Goal: Transaction & Acquisition: Purchase product/service

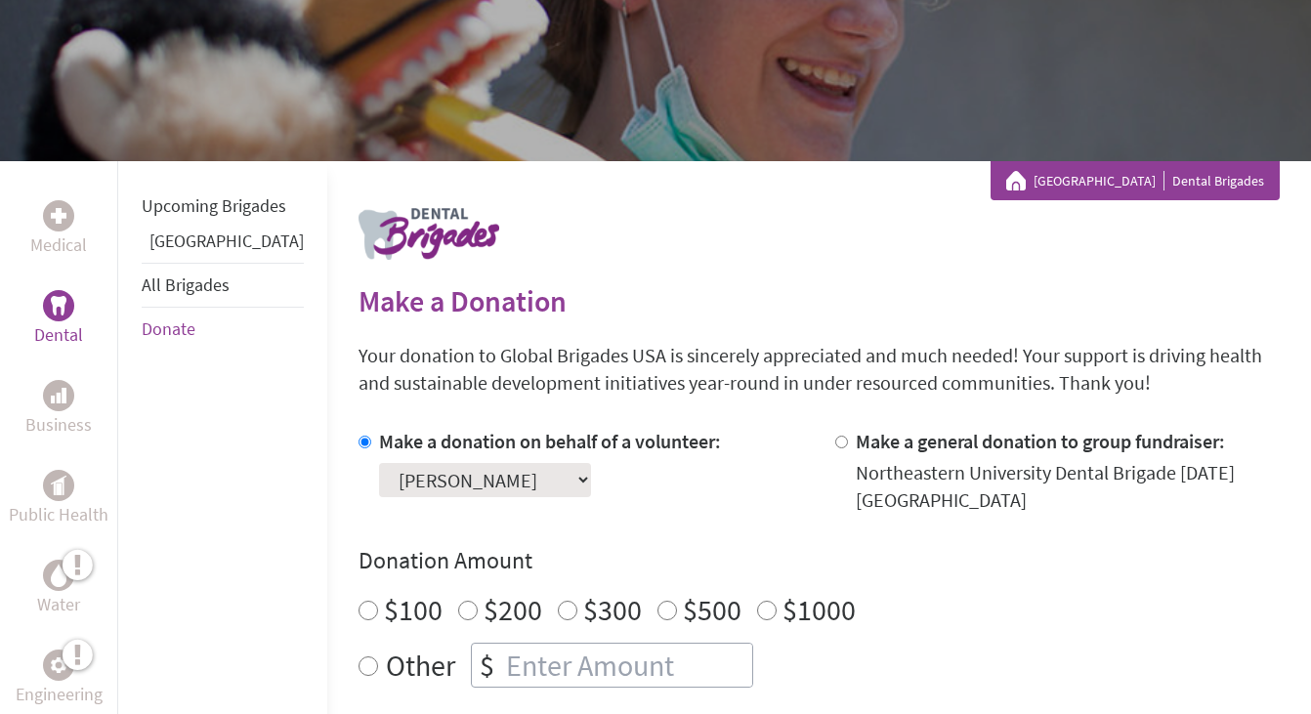
scroll to position [125, 0]
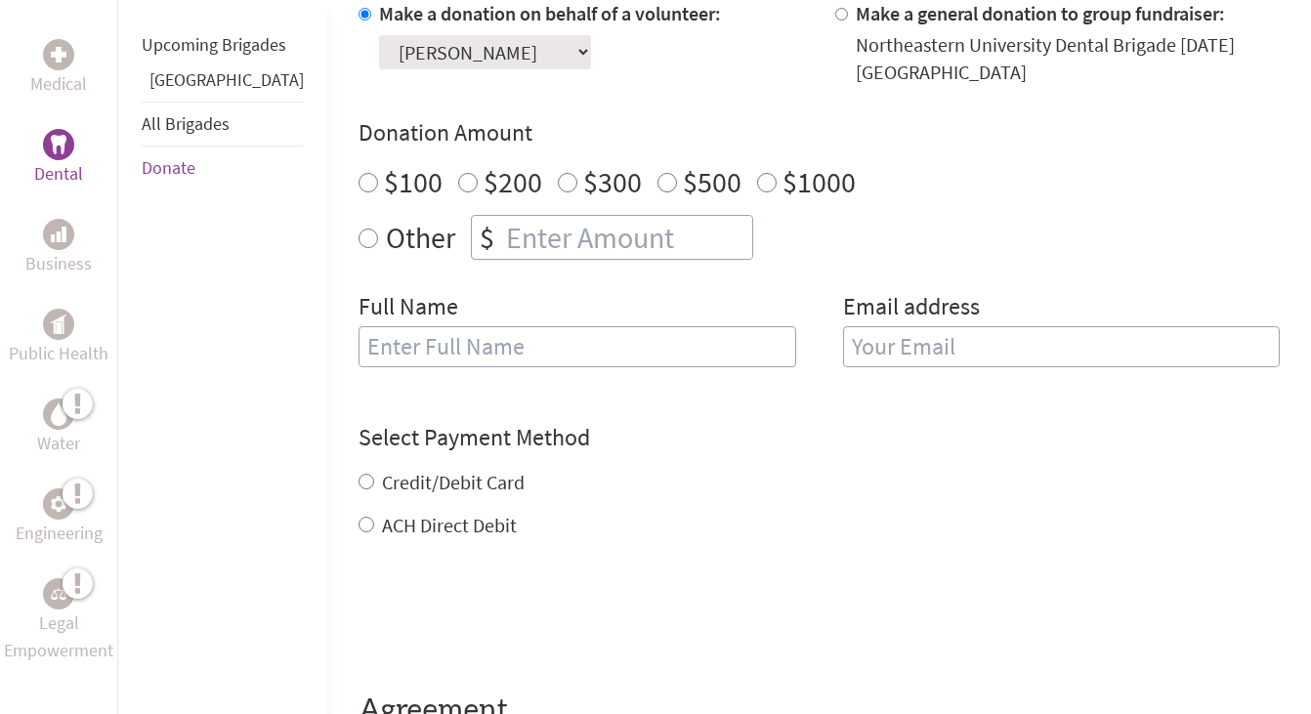
scroll to position [628, 0]
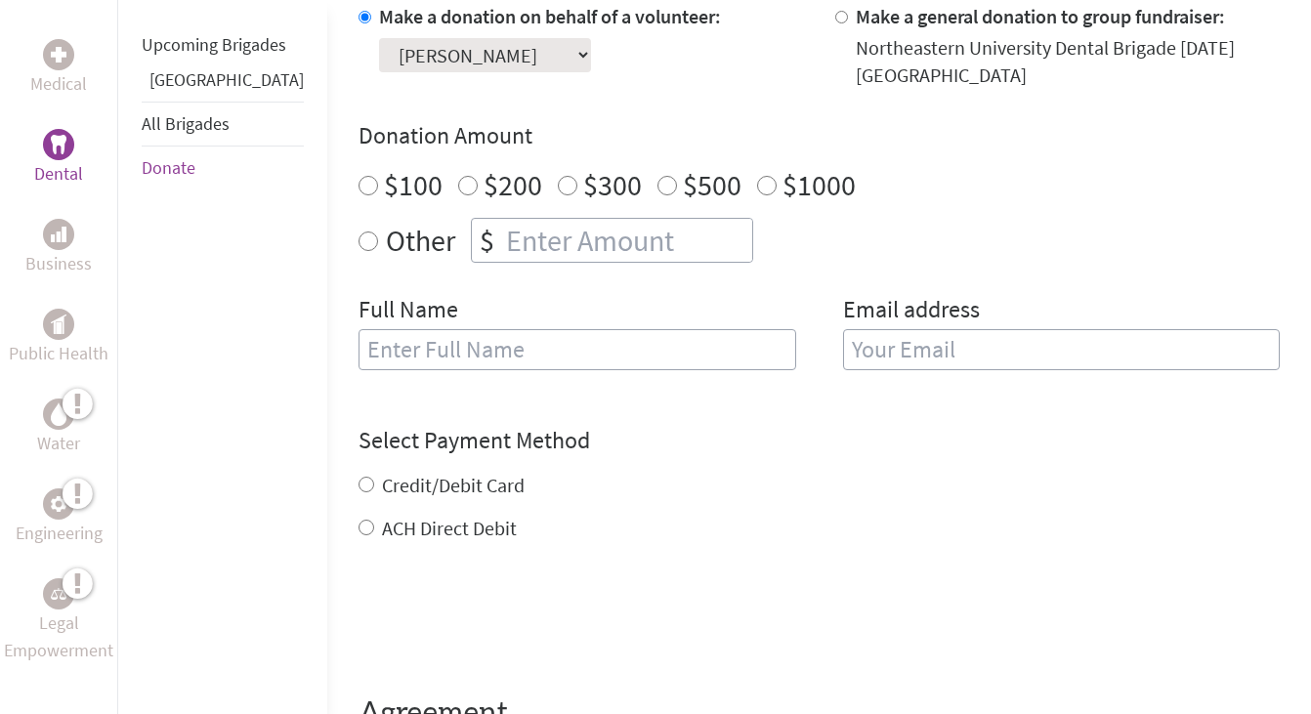
click at [503, 41] on select "Select a volunteer... [PERSON_NAME] [PERSON_NAME] [PERSON_NAME] [PERSON_NAME] […" at bounding box center [485, 55] width 212 height 34
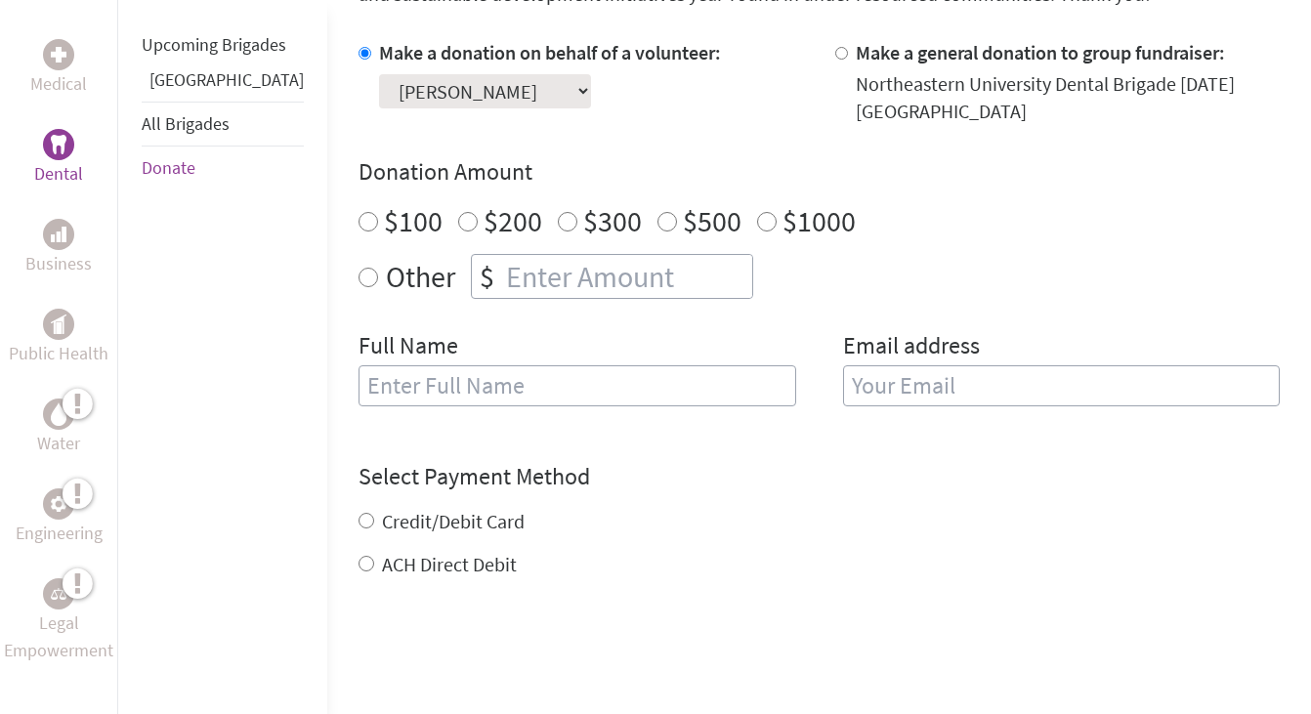
scroll to position [590, 0]
radio input "true"
click at [555, 285] on input "number" at bounding box center [627, 278] width 250 height 43
type input "250"
click at [792, 336] on div "Full Name Email address" at bounding box center [820, 382] width 922 height 100
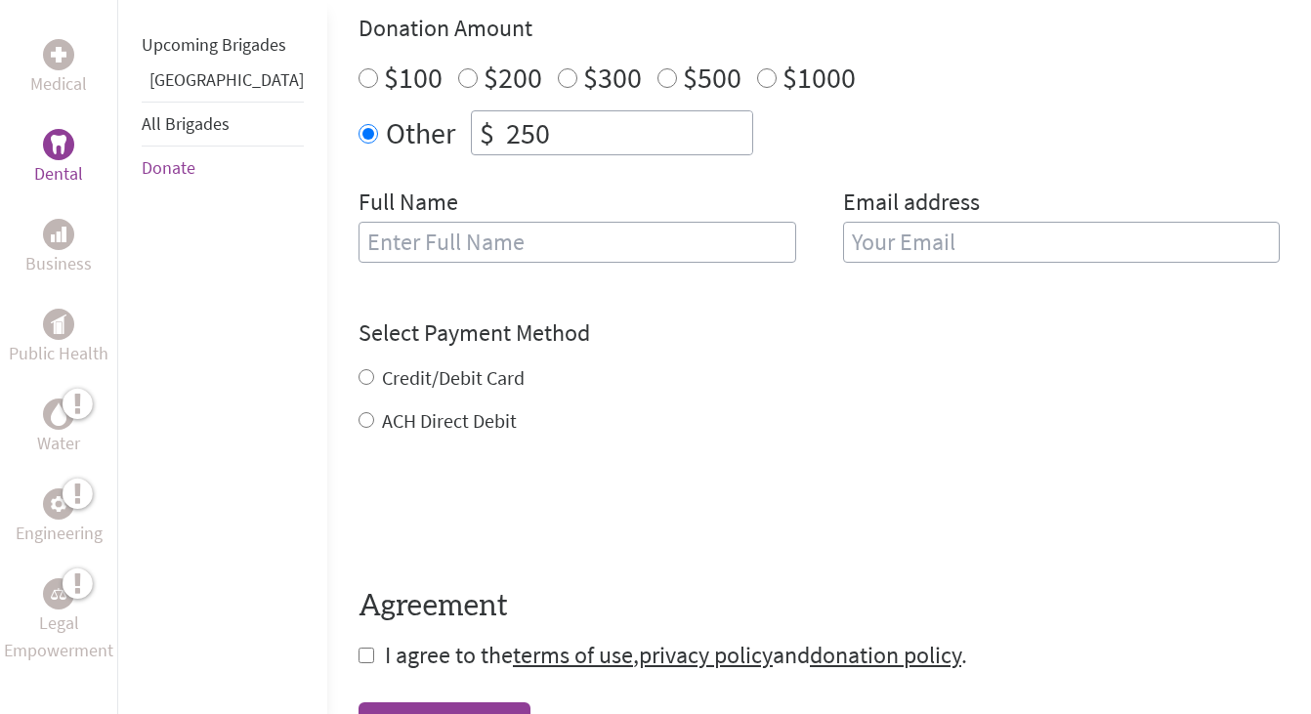
scroll to position [762, 0]
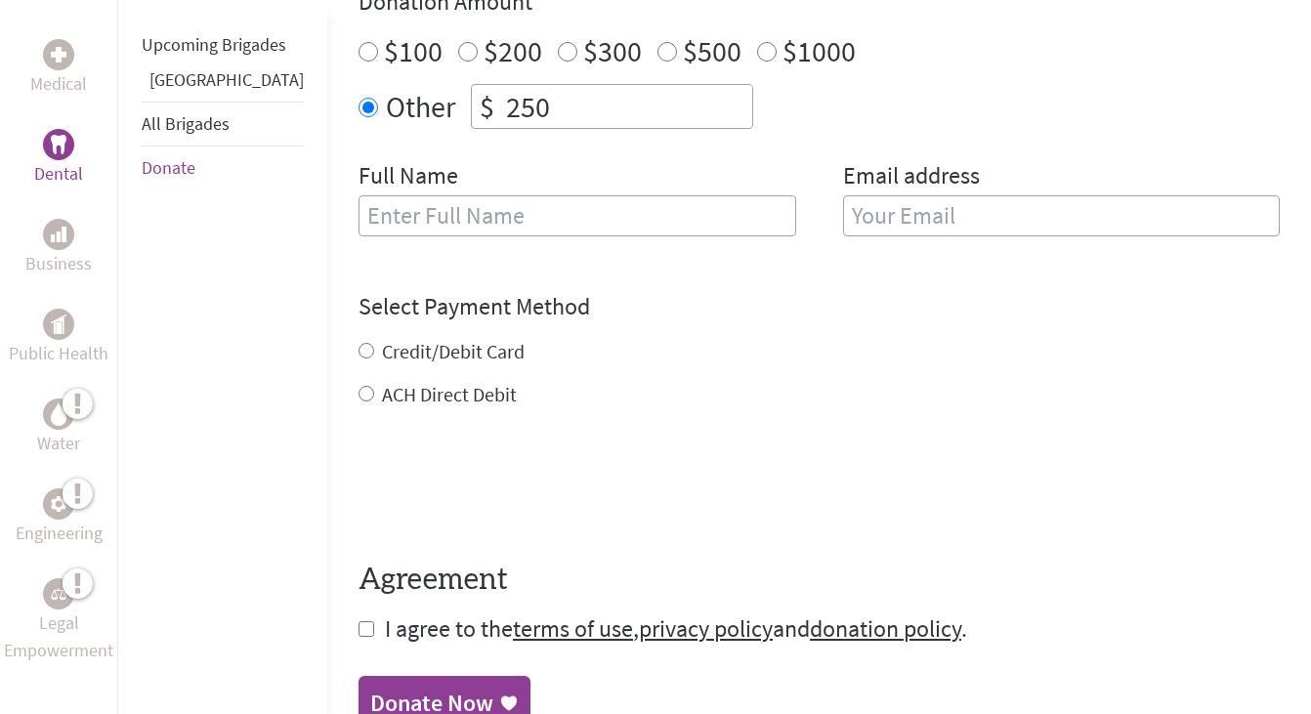
click at [630, 225] on input "text" at bounding box center [578, 215] width 438 height 41
type input "[PERSON_NAME]"
type input "[EMAIL_ADDRESS][DOMAIN_NAME]"
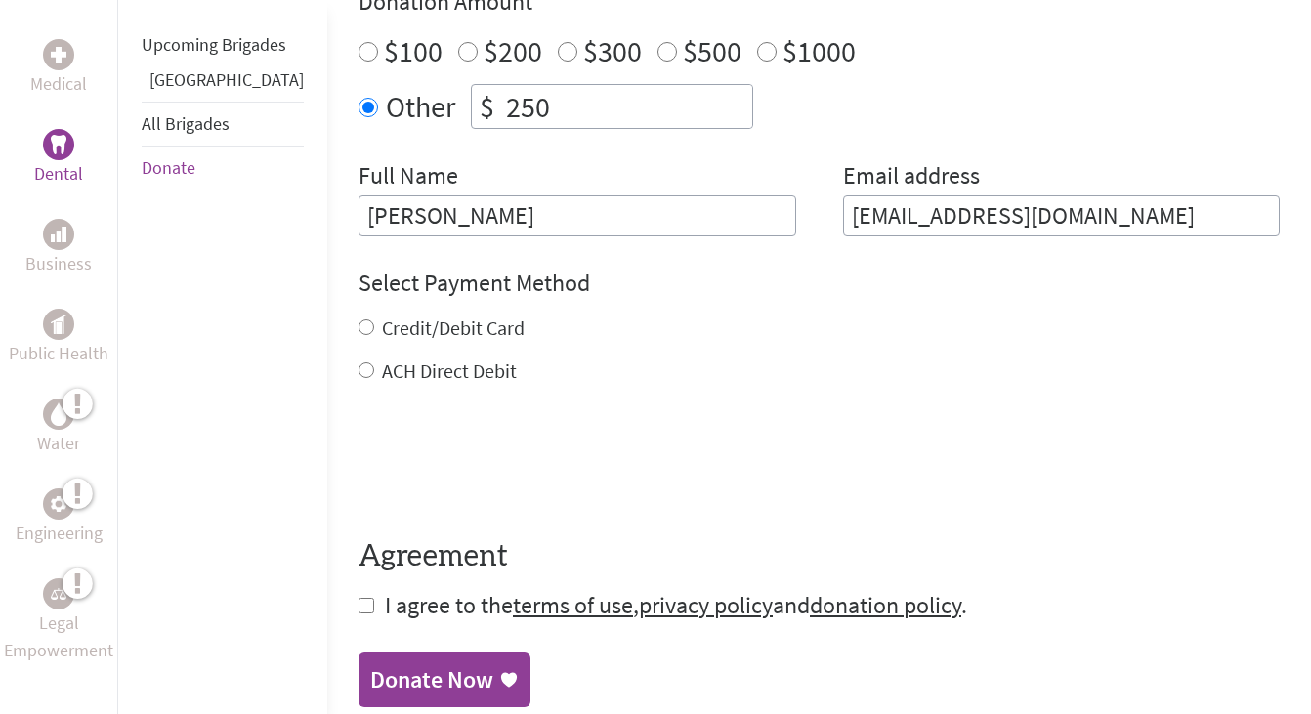
click at [437, 323] on label "Credit/Debit Card" at bounding box center [453, 328] width 143 height 24
click at [374, 323] on input "Credit/Debit Card" at bounding box center [367, 328] width 16 height 16
radio input "true"
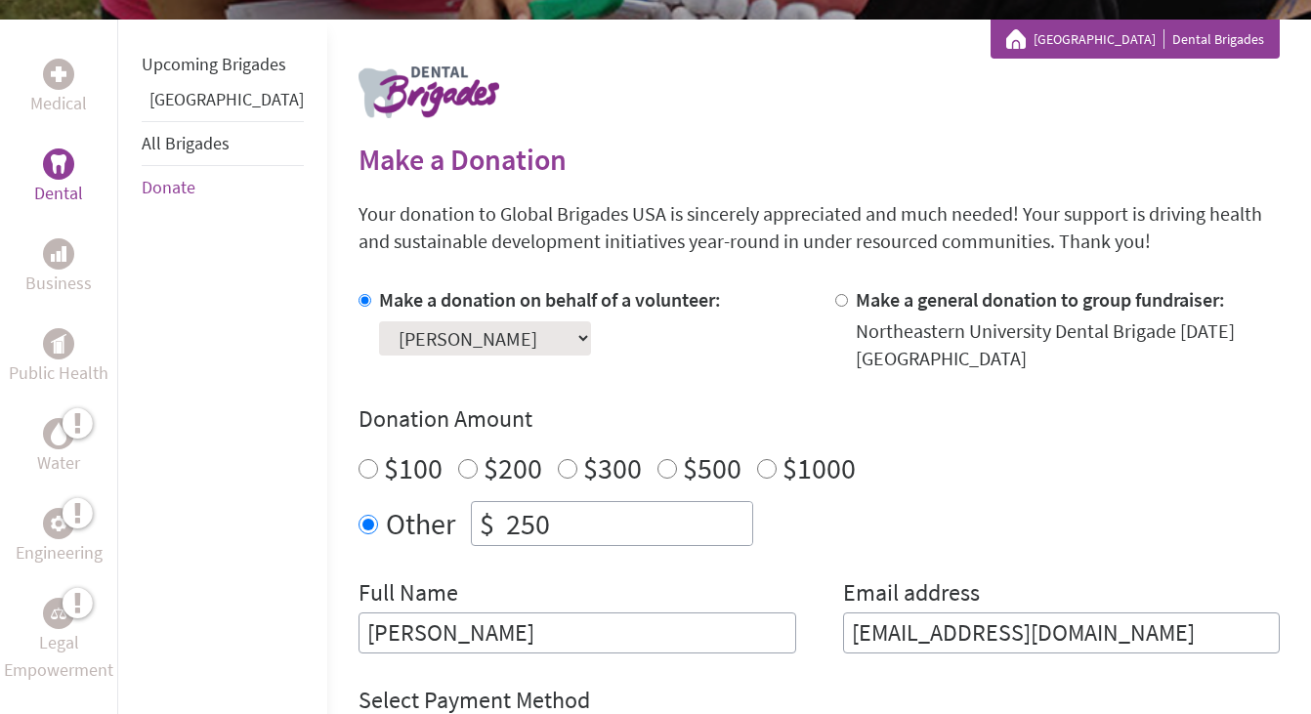
scroll to position [941, 0]
